Goal: Information Seeking & Learning: Learn about a topic

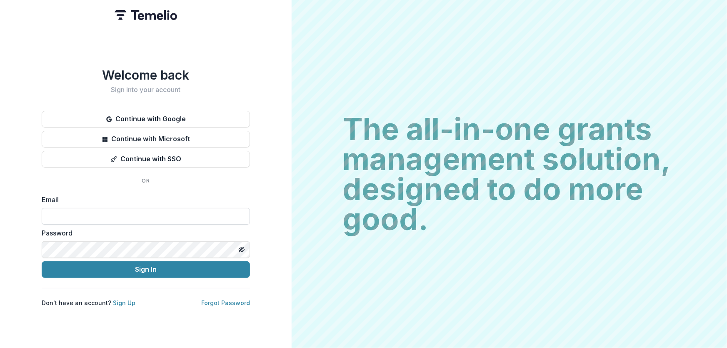
click at [80, 212] on input at bounding box center [146, 216] width 208 height 17
type input "**********"
click at [42, 261] on button "Sign In" at bounding box center [146, 269] width 208 height 17
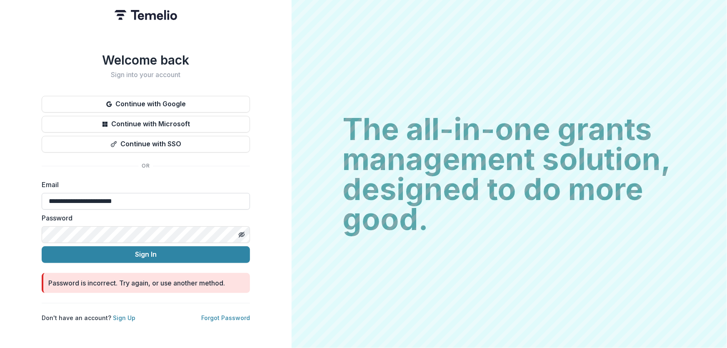
click at [42, 246] on button "Sign In" at bounding box center [146, 254] width 208 height 17
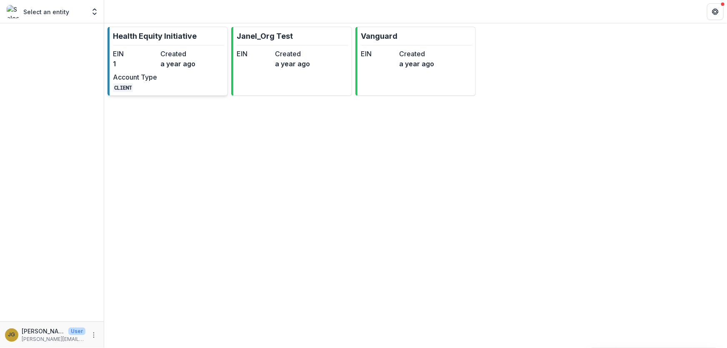
click at [169, 35] on p "Health Equity Initiative" at bounding box center [155, 35] width 84 height 11
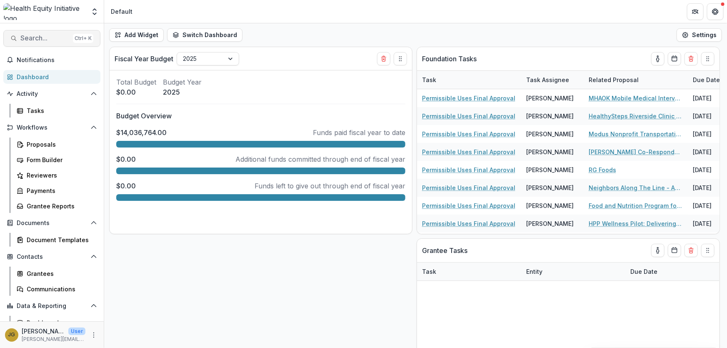
click at [39, 39] on span "Search..." at bounding box center [44, 38] width 49 height 8
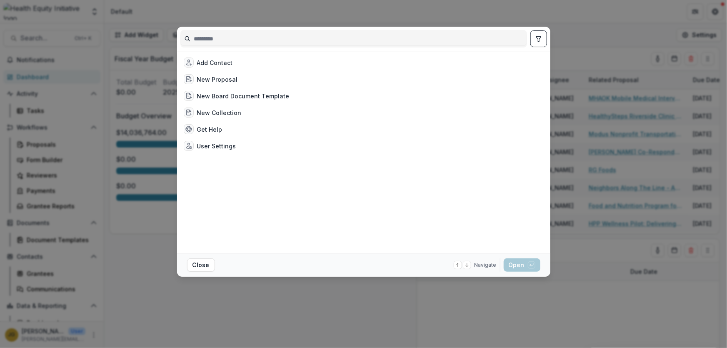
click at [217, 37] on input at bounding box center [354, 38] width 346 height 13
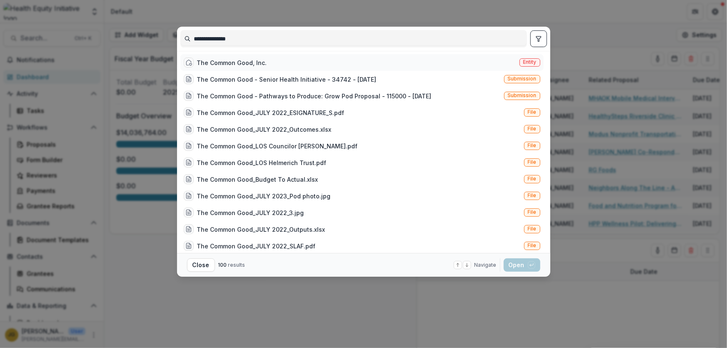
type input "**********"
click at [253, 61] on div "The Common Good, Inc." at bounding box center [232, 62] width 70 height 9
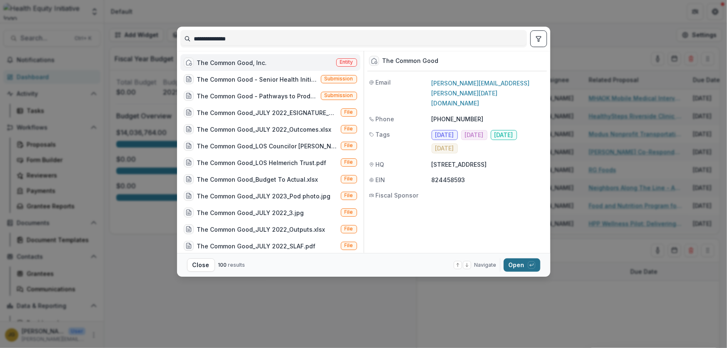
click at [519, 265] on button "Open with enter key" at bounding box center [521, 264] width 37 height 13
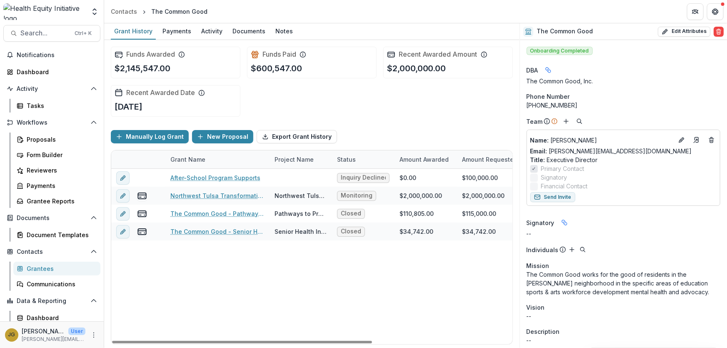
scroll to position [23, 0]
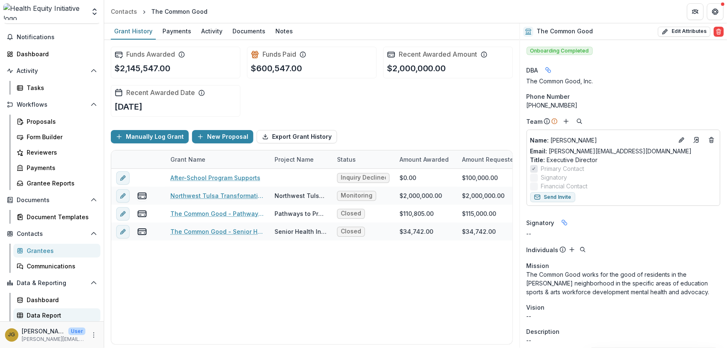
click at [58, 314] on div "Data Report" at bounding box center [60, 315] width 67 height 9
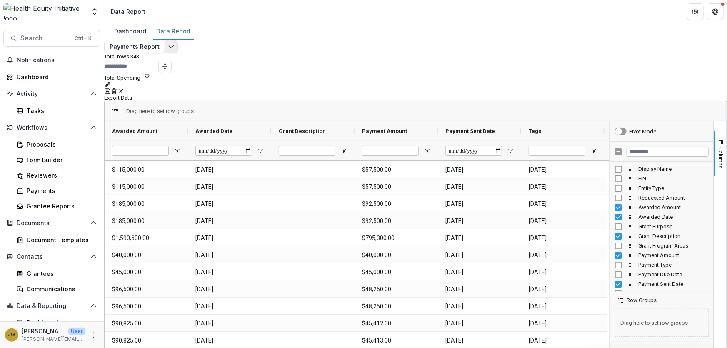
click at [174, 50] on icon "Edit selected report" at bounding box center [171, 46] width 7 height 7
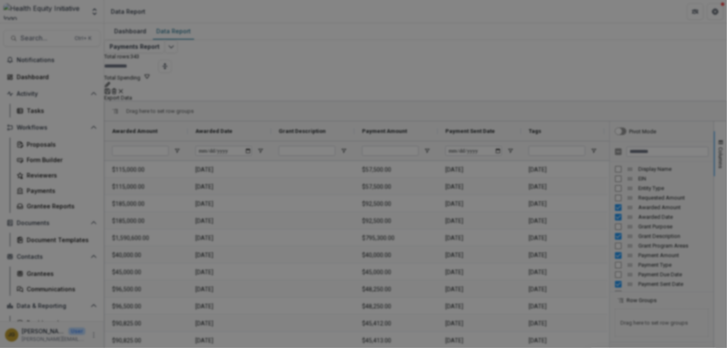
scroll to position [25, 0]
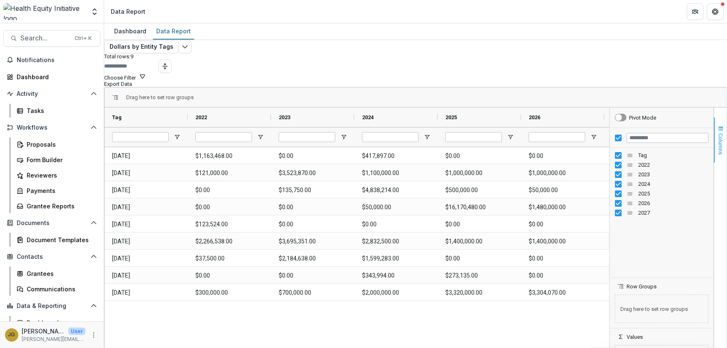
click at [717, 138] on span "Columns" at bounding box center [720, 143] width 6 height 21
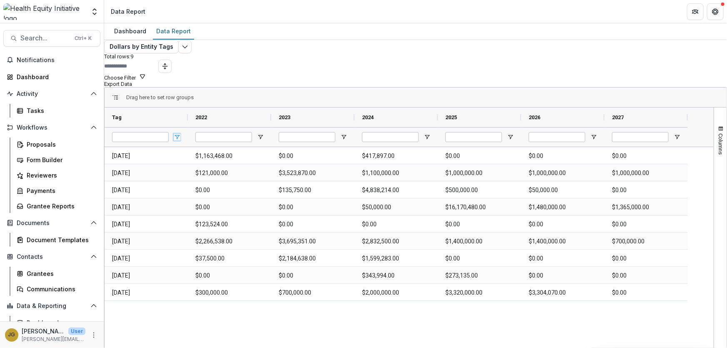
click at [180, 134] on span "Open Filter Menu" at bounding box center [177, 137] width 7 height 7
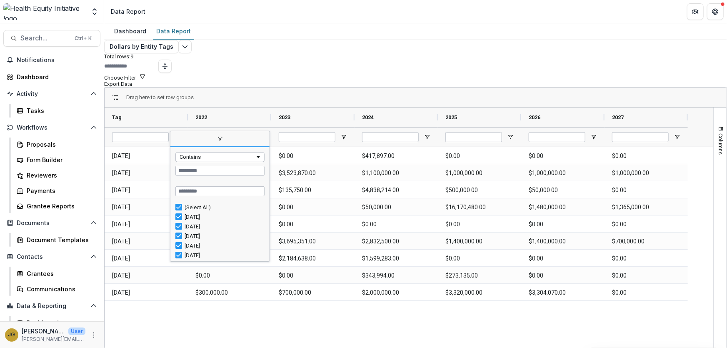
drag, startPoint x: 276, startPoint y: 206, endPoint x: 276, endPoint y: 221, distance: 14.6
click at [270, 221] on div "Contains Loading... No matches. (Select All) [DATE] [DATE]" at bounding box center [220, 196] width 100 height 131
drag, startPoint x: 274, startPoint y: 218, endPoint x: 274, endPoint y: 229, distance: 10.8
click at [269, 229] on div "Column Menu" at bounding box center [268, 196] width 2 height 126
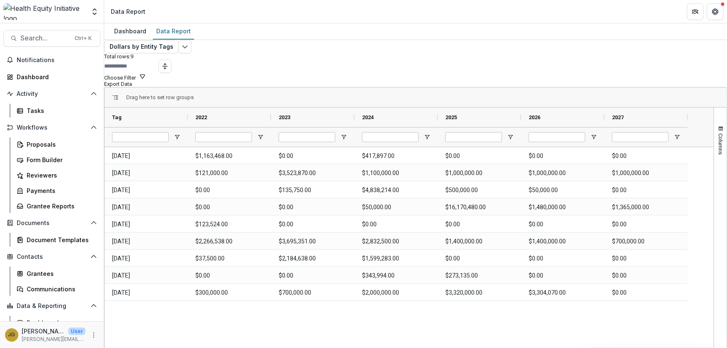
click at [287, 318] on div "[DATE] $1,163,468.00 $0.00 $417,897.00 $0.00 $0.00 $0.00 [DATE] $121,000.00 $3,…" at bounding box center [409, 262] width 609 height 231
click at [188, 50] on icon "Edit selected report" at bounding box center [185, 46] width 7 height 7
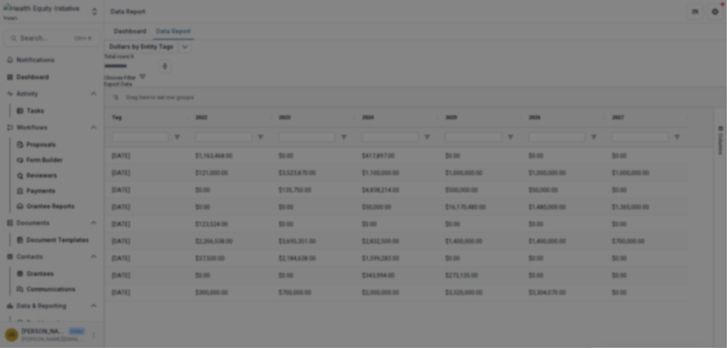
scroll to position [25, 0]
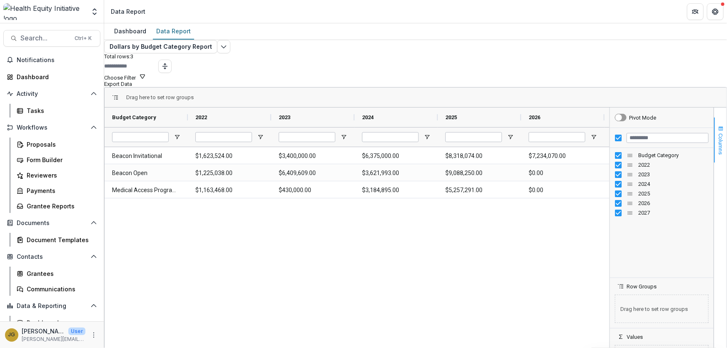
click at [717, 141] on span "Columns" at bounding box center [720, 143] width 6 height 21
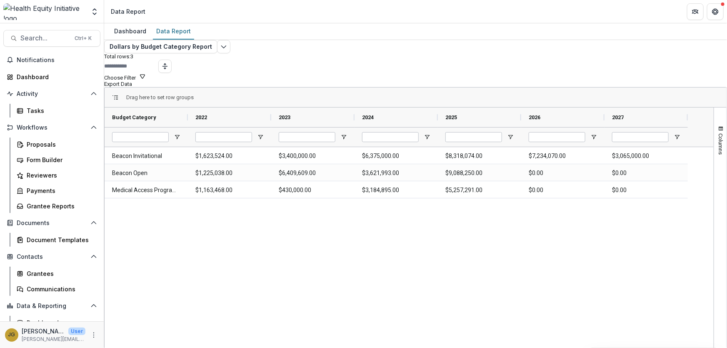
click at [132, 81] on button "Export Data" at bounding box center [118, 84] width 28 height 6
click at [465, 240] on div "Beacon Invitational $1,623,524.00 $3,400,000.00 $6,375,000.00 $8,318,074.00 $7,…" at bounding box center [409, 262] width 609 height 231
click at [265, 259] on div "Beacon Invitational $1,623,524.00 $3,400,000.00 $6,375,000.00 $8,318,074.00 $7,…" at bounding box center [409, 262] width 609 height 231
